Goal: Check status

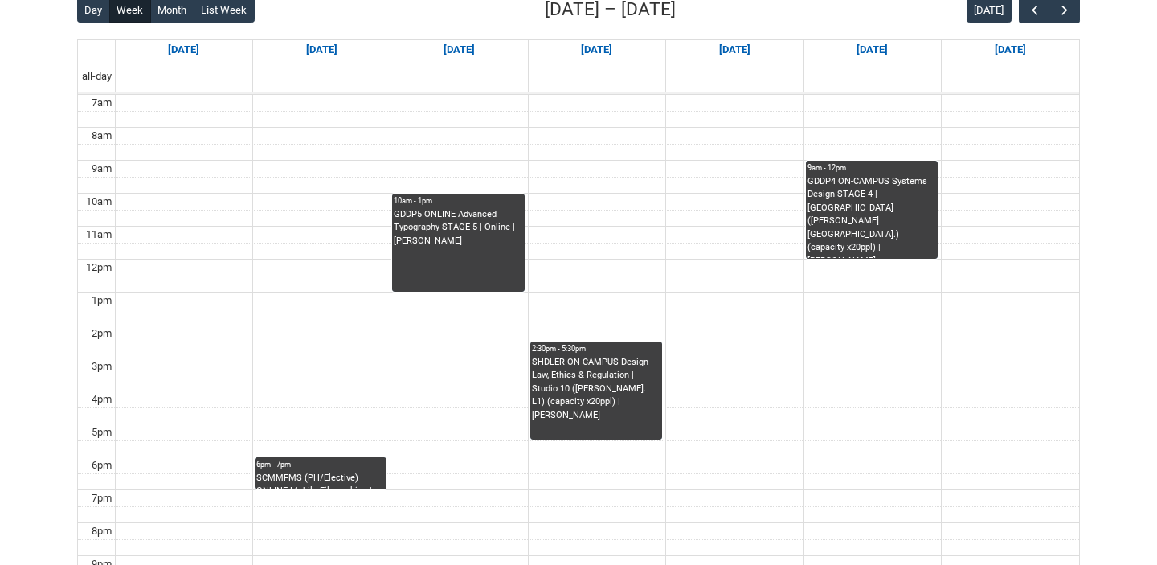
click at [463, 236] on div "GDDP5 ONLINE Advanced Typography STAGE 5 | Online | [PERSON_NAME]" at bounding box center [458, 228] width 129 height 40
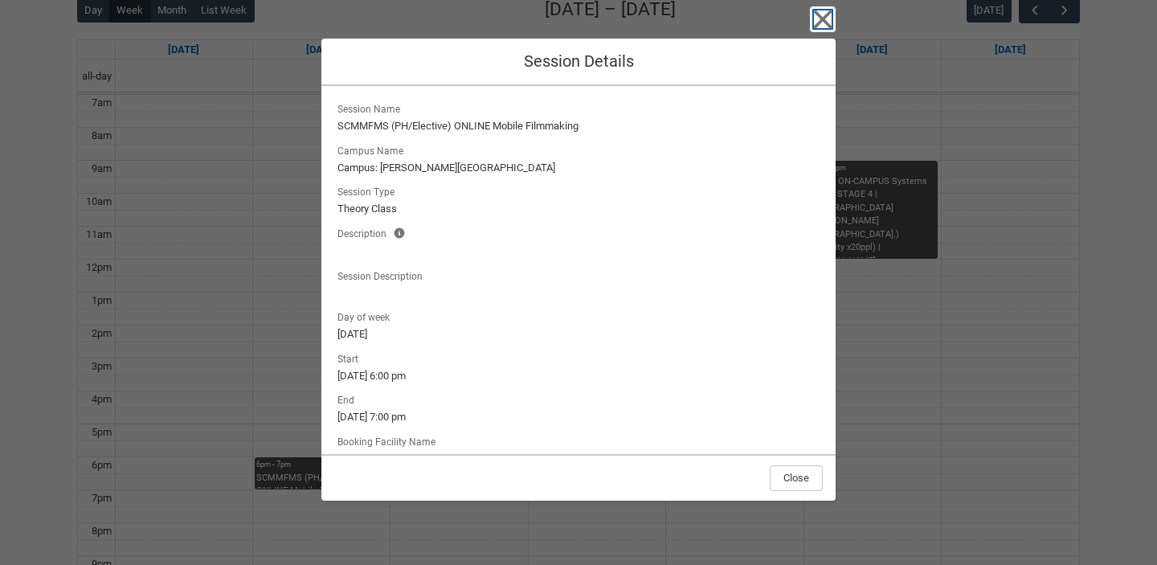
click at [817, 22] on icon "button" at bounding box center [823, 19] width 26 height 26
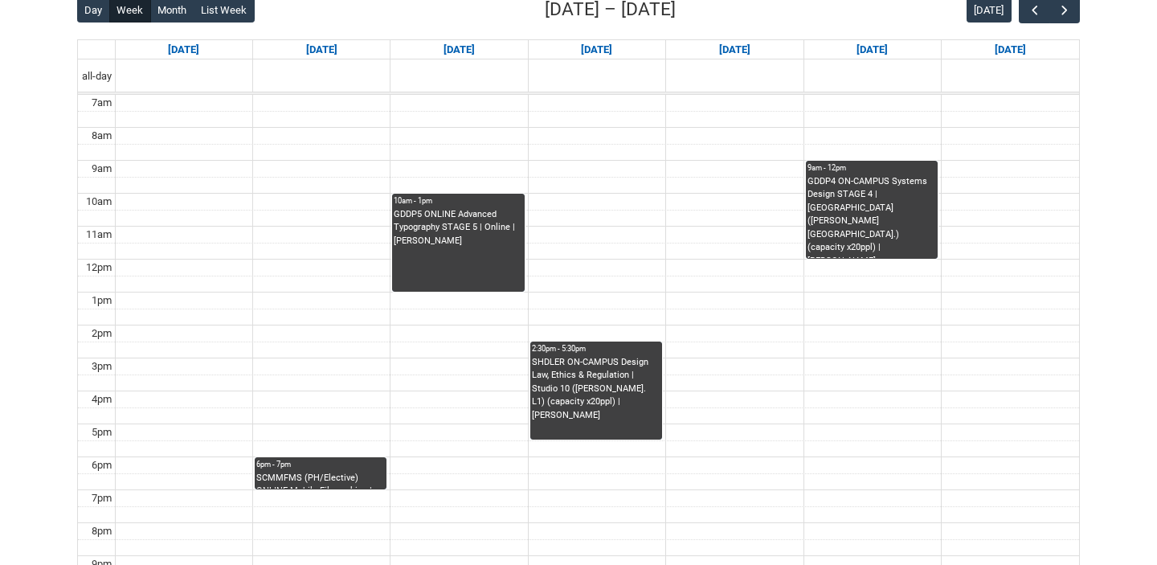
click at [459, 221] on div "GDDP5 ONLINE Advanced Typography STAGE 5 | Online | [PERSON_NAME]" at bounding box center [458, 228] width 129 height 40
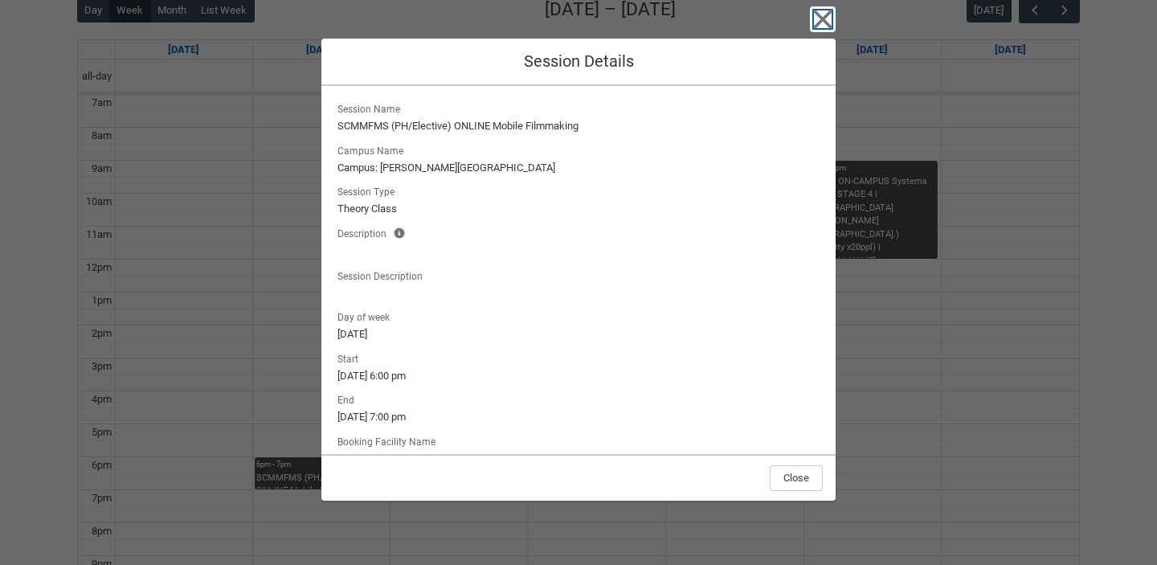
click at [825, 10] on icon "button" at bounding box center [823, 19] width 26 height 26
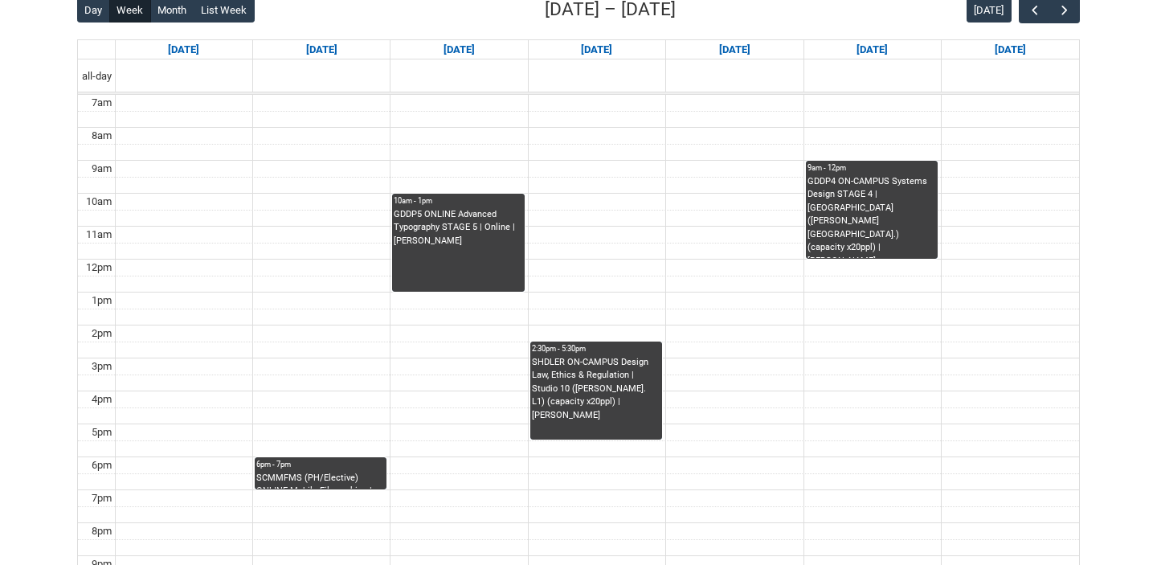
click at [329, 477] on div "SCMMFMS (PH/Elective) ONLINE Mobile Filmmaking | Online | [PERSON_NAME]" at bounding box center [320, 481] width 129 height 18
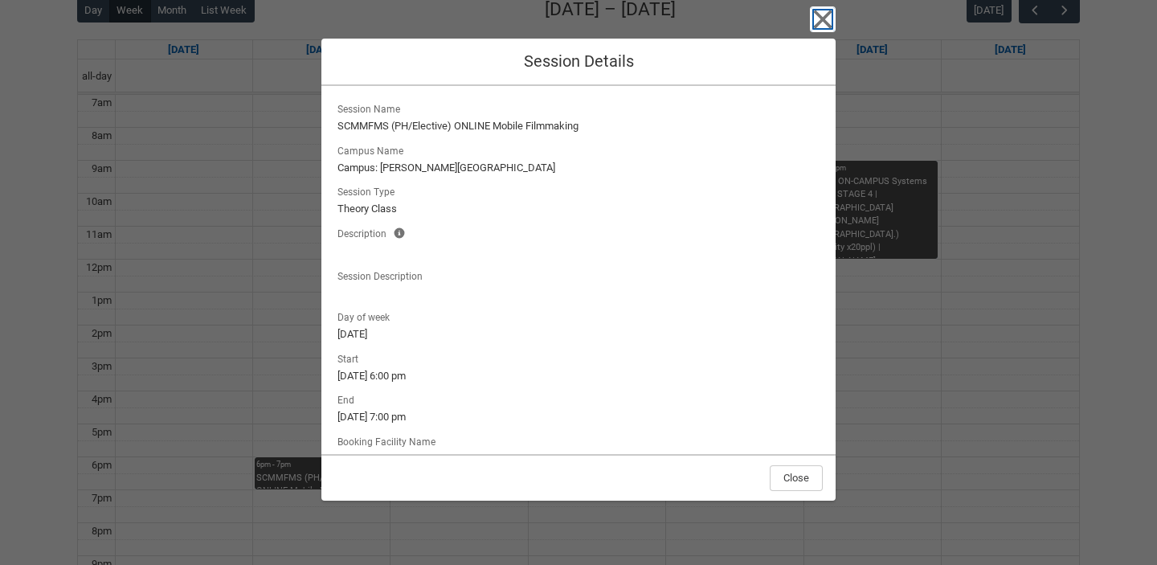
click at [819, 18] on icon "button" at bounding box center [823, 19] width 26 height 26
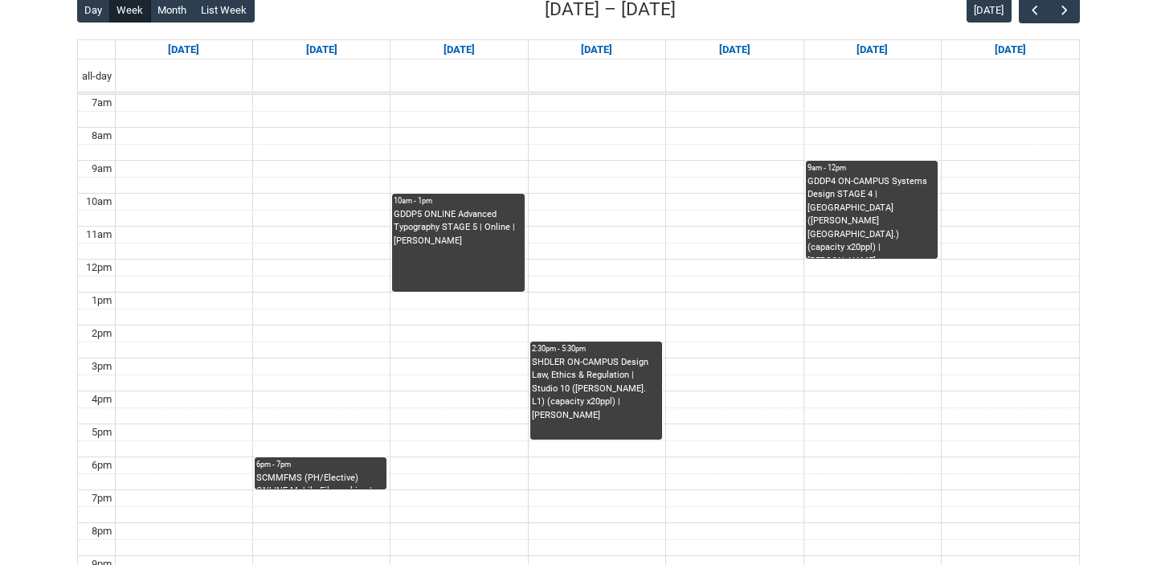
click at [608, 384] on div "SHDLER ON-CAMPUS Design Law, Ethics & Regulation | Studio 10 ([PERSON_NAME]. L1…" at bounding box center [596, 389] width 129 height 67
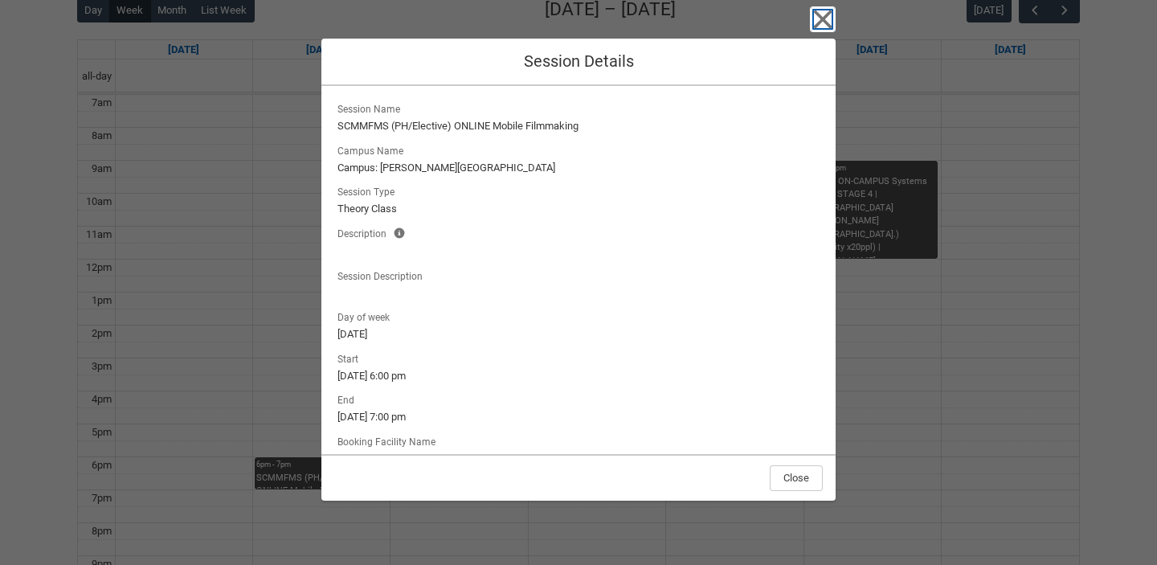
click at [819, 26] on icon "button" at bounding box center [823, 19] width 26 height 26
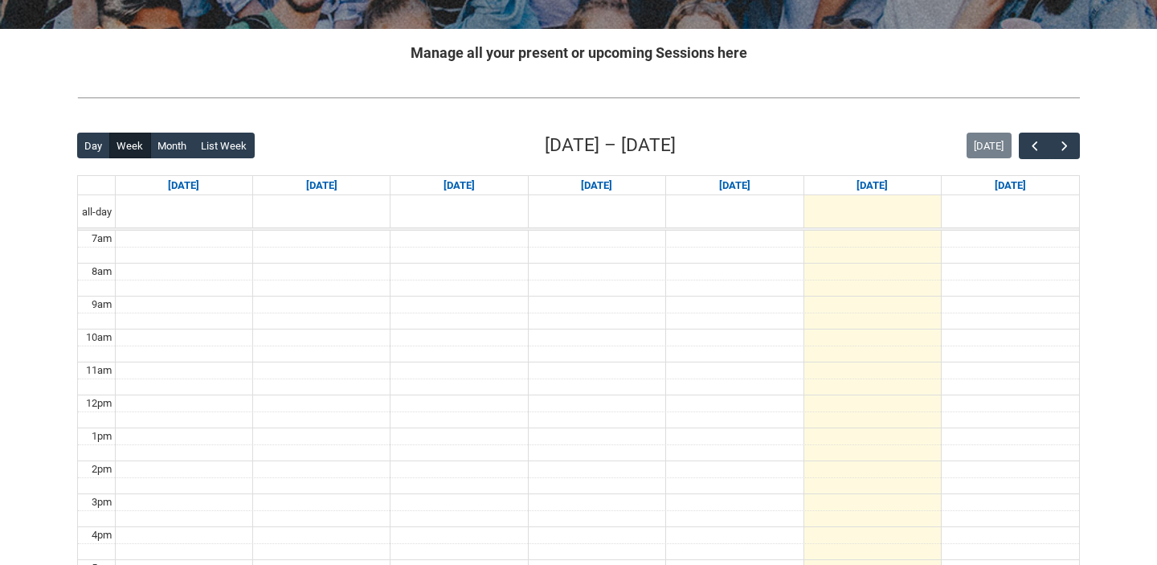
scroll to position [295, 0]
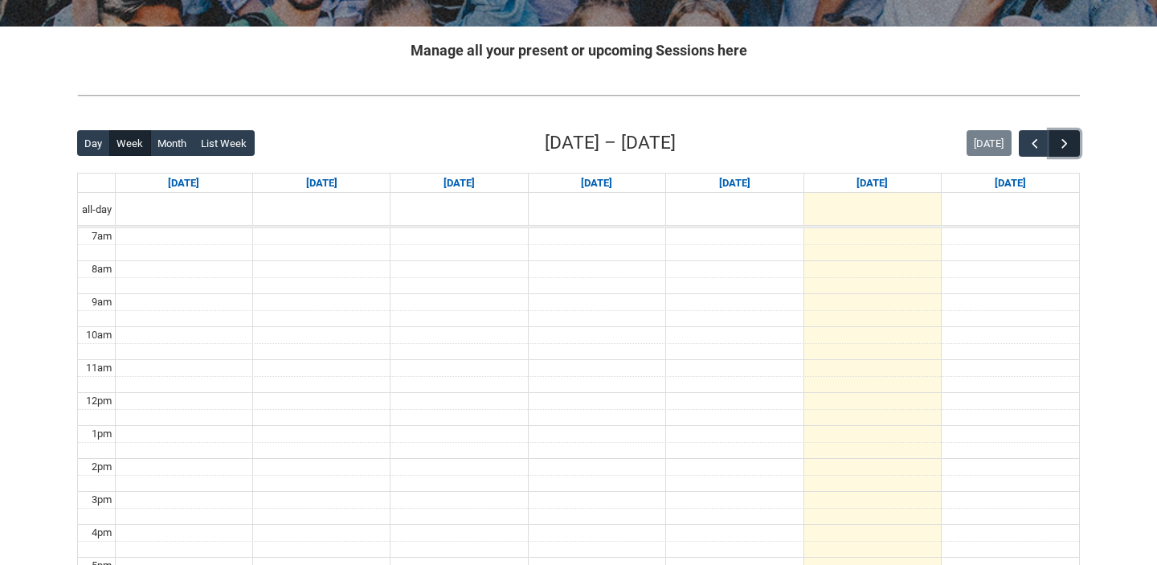
click at [1062, 142] on span "button" at bounding box center [1065, 144] width 16 height 16
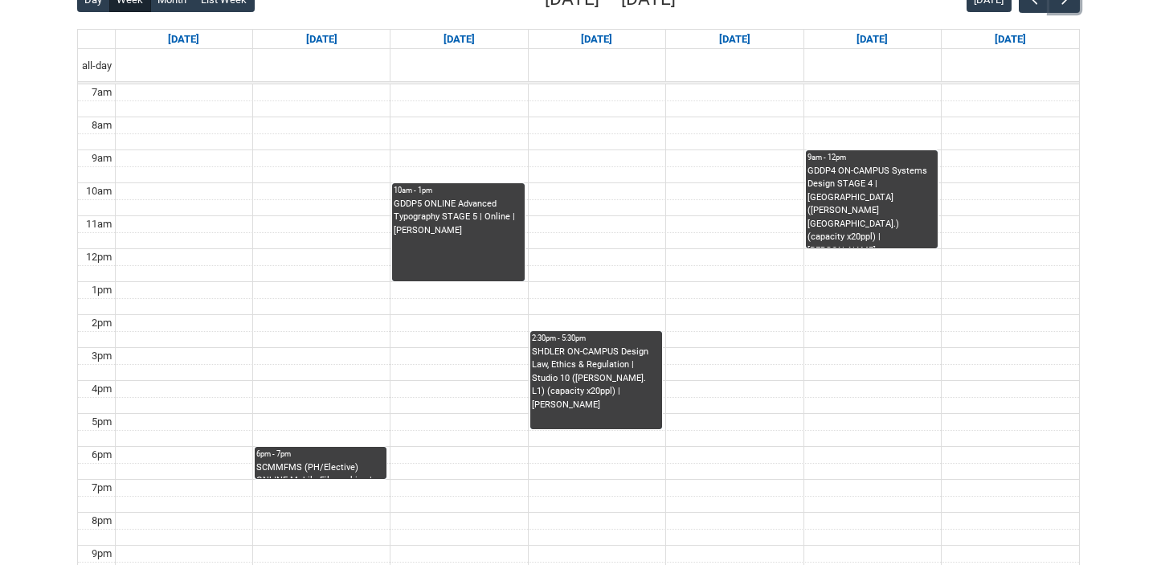
scroll to position [441, 0]
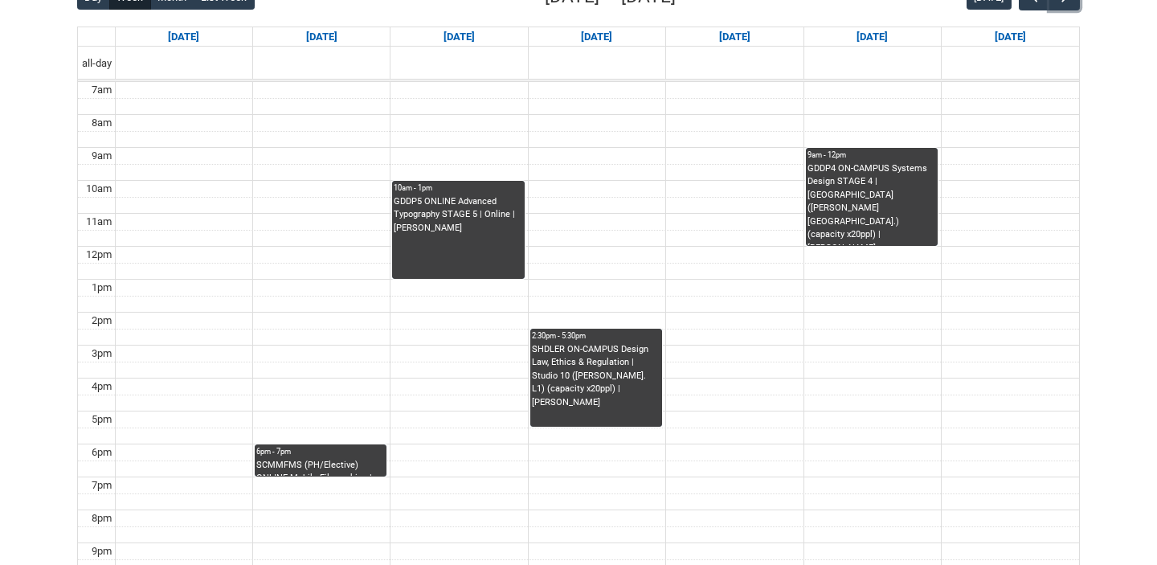
click at [456, 234] on div "GDDP5 ONLINE Advanced Typography STAGE 5 | Online | [PERSON_NAME]" at bounding box center [458, 215] width 129 height 40
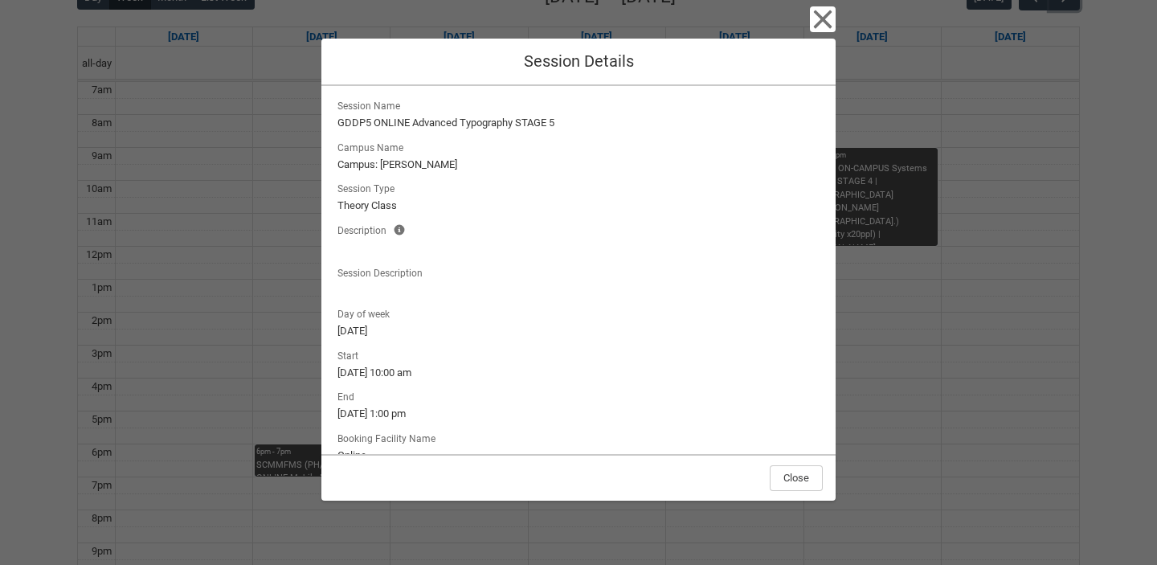
scroll to position [0, 0]
click at [823, 20] on icon "button" at bounding box center [823, 19] width 18 height 18
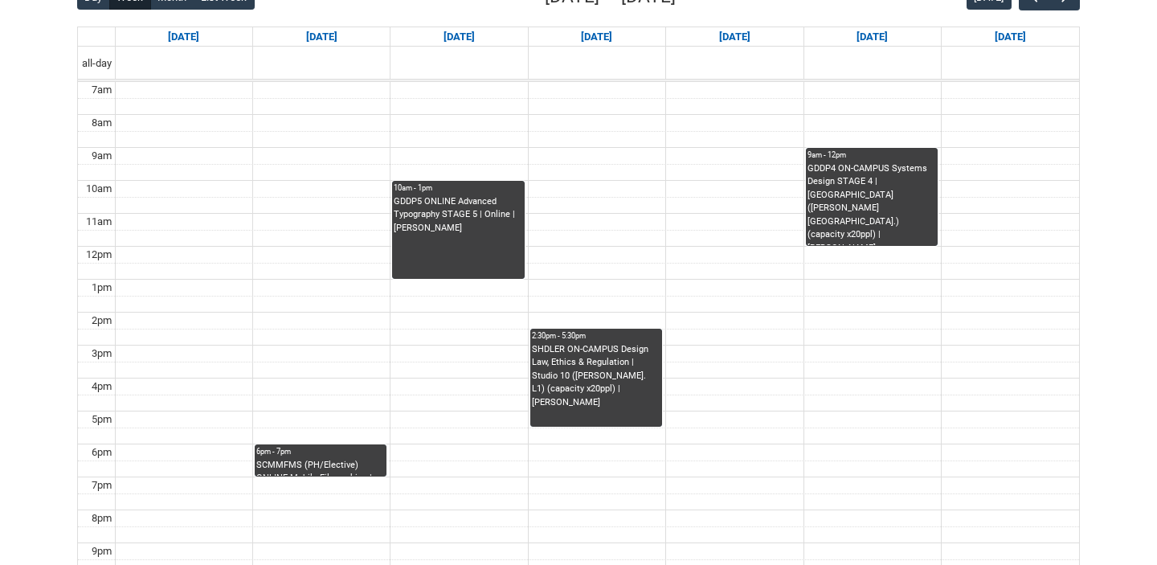
click at [575, 379] on div "SHDLER ON-CAMPUS Design Law, Ethics & Regulation | Studio 10 ([PERSON_NAME]. L1…" at bounding box center [596, 376] width 129 height 67
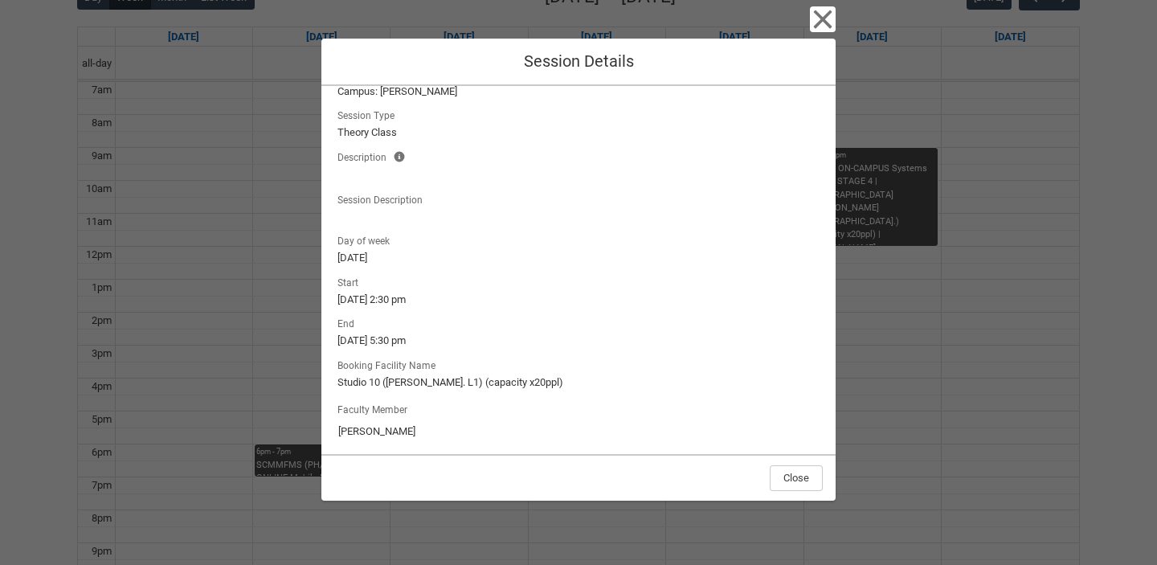
scroll to position [84, 0]
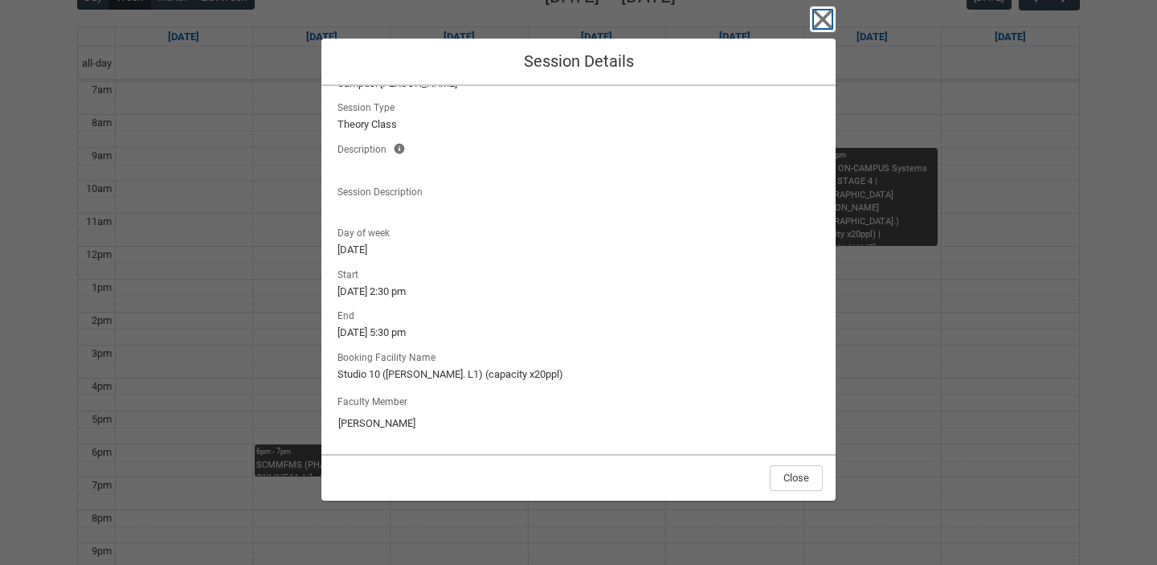
click at [827, 28] on icon "button" at bounding box center [823, 19] width 26 height 26
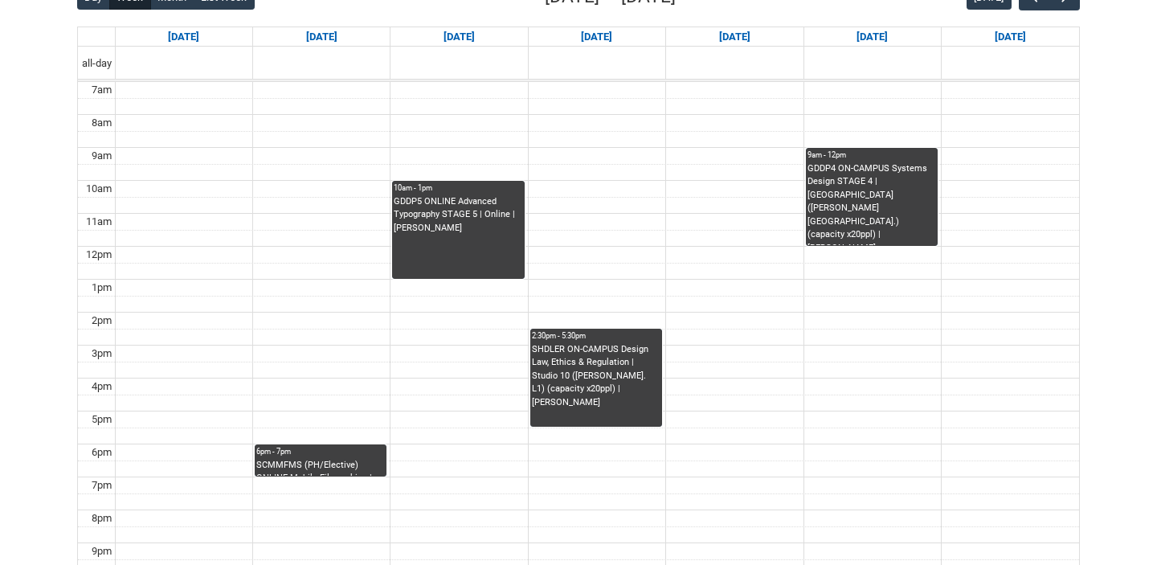
click at [845, 205] on div "GDDP4 ON-CAMPUS Systems Design STAGE 4 | [GEOGRAPHIC_DATA] ([PERSON_NAME][GEOGR…" at bounding box center [872, 204] width 129 height 84
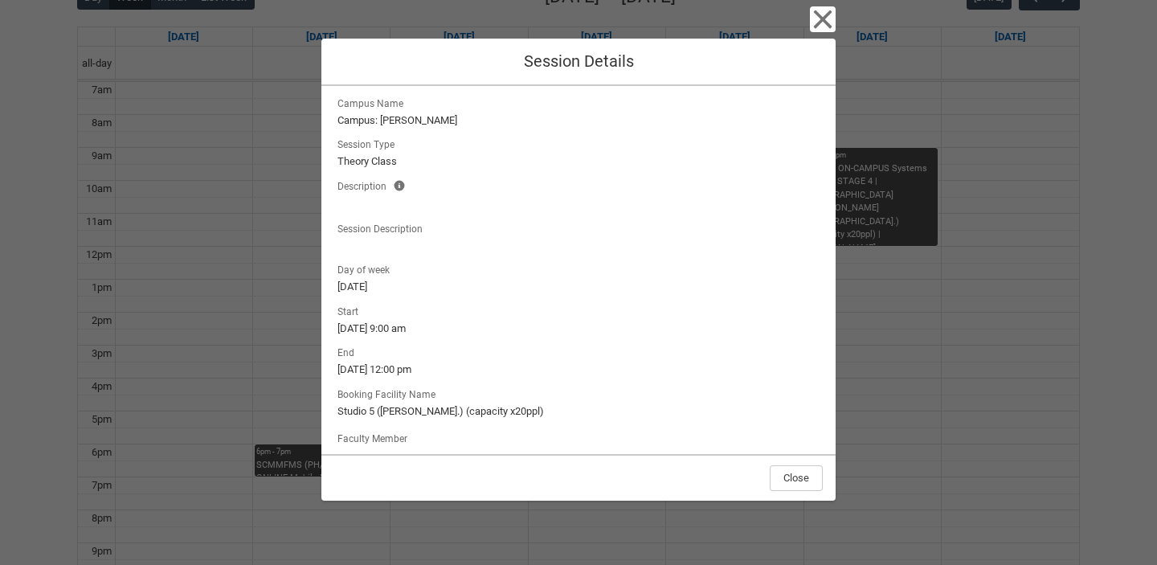
scroll to position [0, 0]
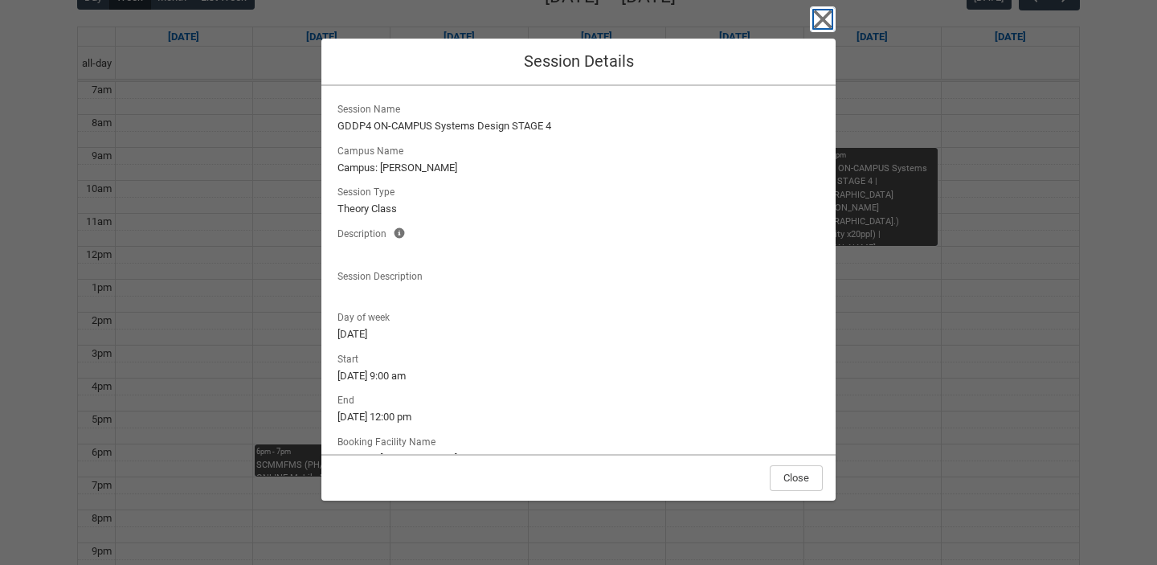
click at [821, 7] on icon "button" at bounding box center [823, 19] width 26 height 26
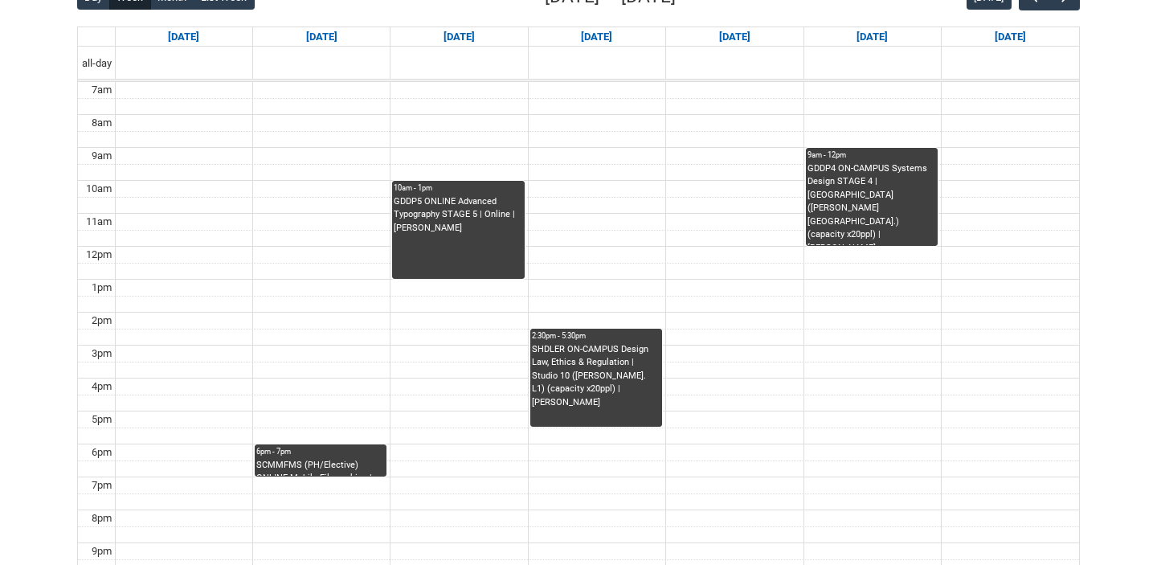
click at [841, 216] on div "GDDP4 ON-CAMPUS Systems Design STAGE 4 | [GEOGRAPHIC_DATA] ([PERSON_NAME][GEOGR…" at bounding box center [872, 204] width 129 height 84
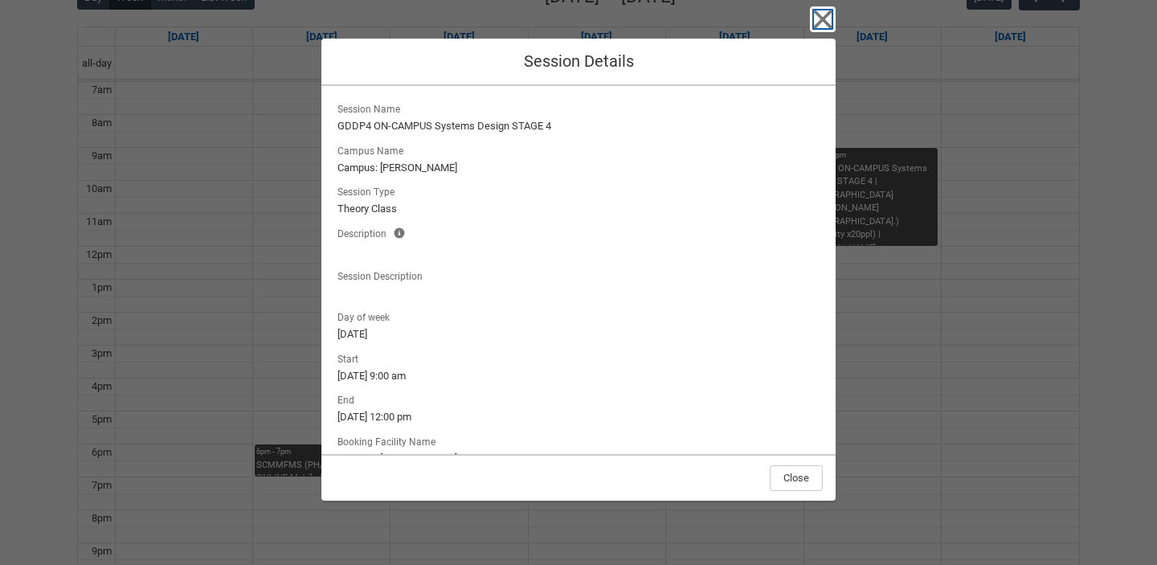
click at [827, 20] on icon "button" at bounding box center [823, 19] width 26 height 26
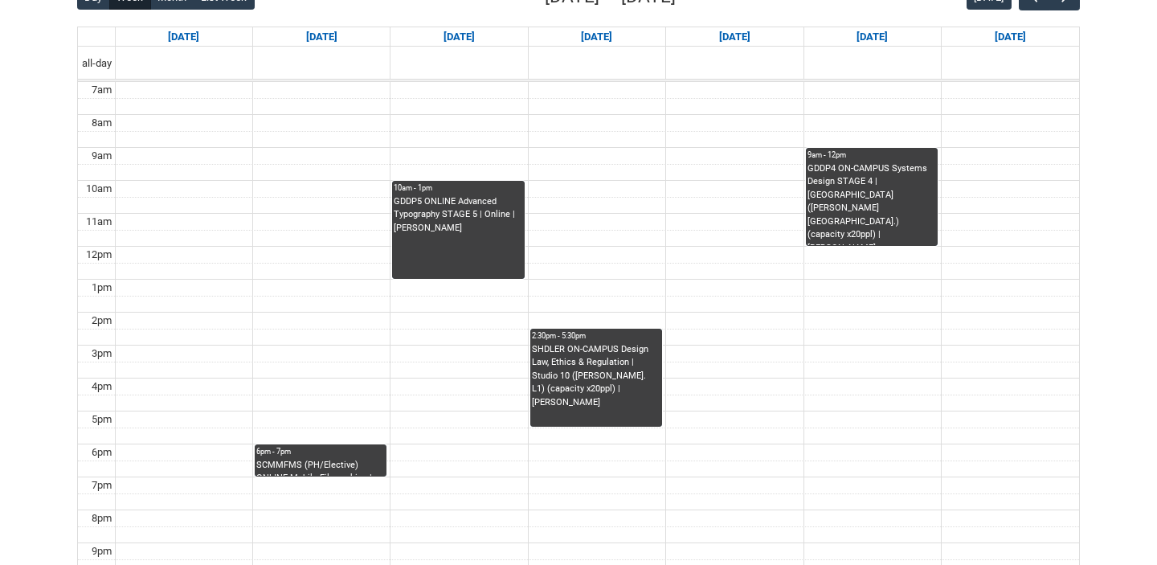
click at [301, 479] on td at bounding box center [597, 485] width 964 height 17
click at [312, 462] on div "SCMMFMS (PH/Elective) ONLINE Mobile Filmmaking | Online | [PERSON_NAME]" at bounding box center [320, 468] width 129 height 18
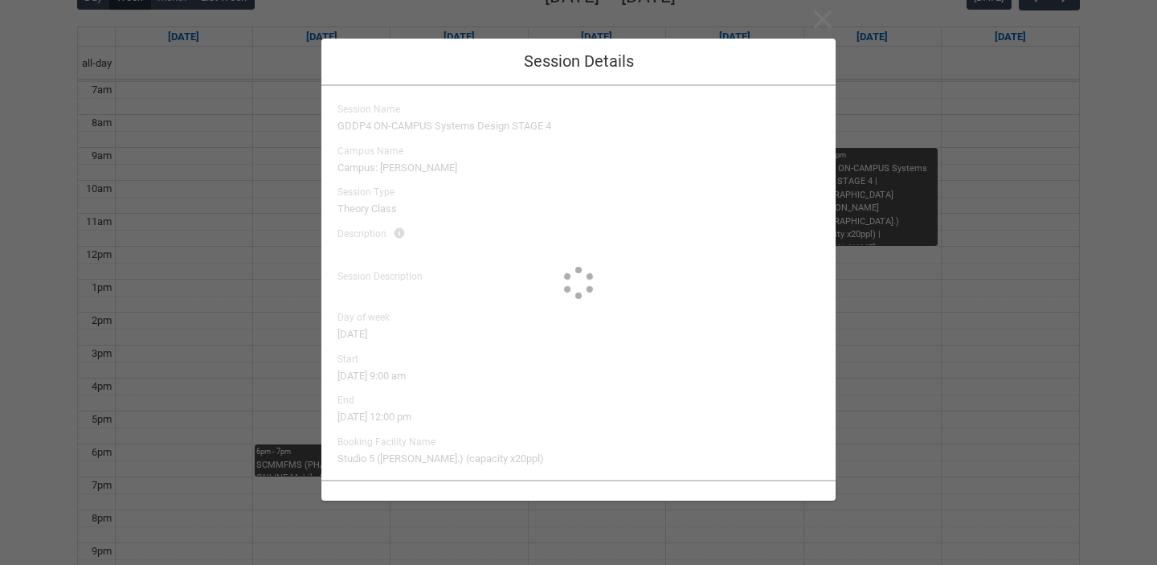
type input "[PERSON_NAME]"
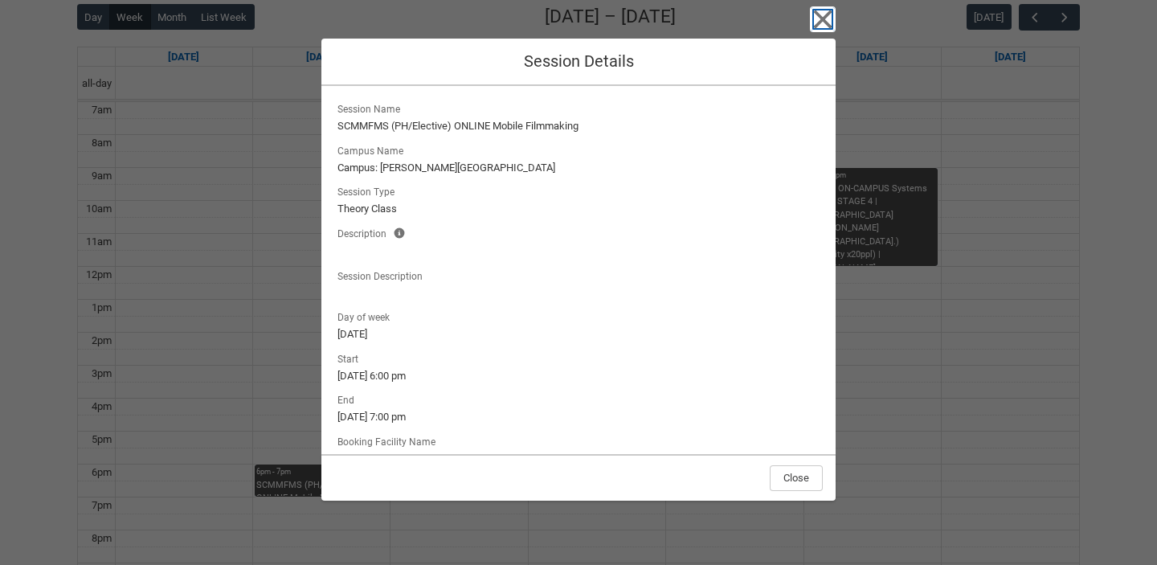
click at [824, 24] on icon "button" at bounding box center [823, 19] width 26 height 26
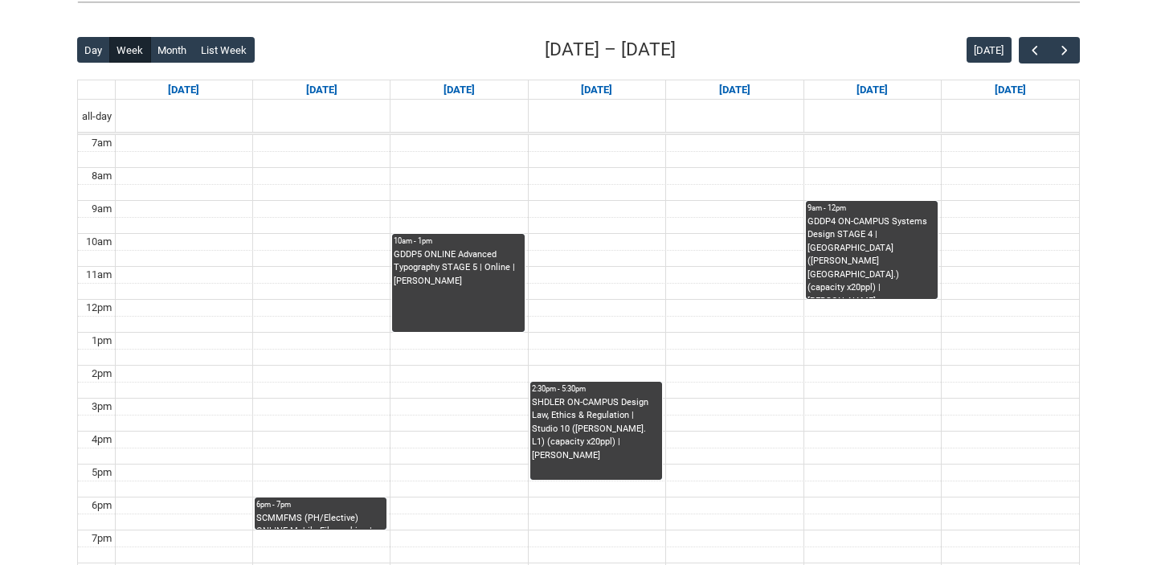
scroll to position [384, 0]
